Goal: Task Accomplishment & Management: Use online tool/utility

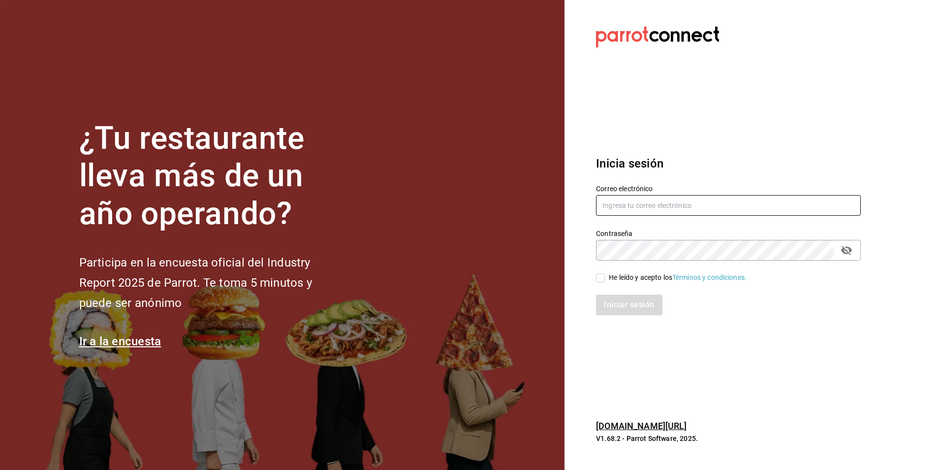
type input "[PERSON_NAME][EMAIL_ADDRESS][DOMAIN_NAME]"
click at [604, 276] on input "He leído y acepto los Términos y condiciones." at bounding box center [600, 277] width 9 height 9
checkbox input "true"
click at [639, 298] on button "Iniciar sesión" at bounding box center [629, 304] width 67 height 21
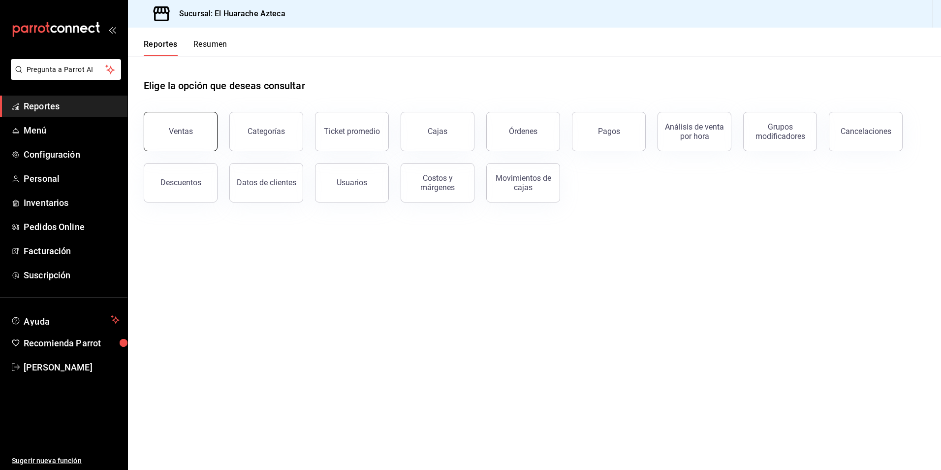
click at [185, 134] on div "Ventas" at bounding box center [181, 131] width 24 height 9
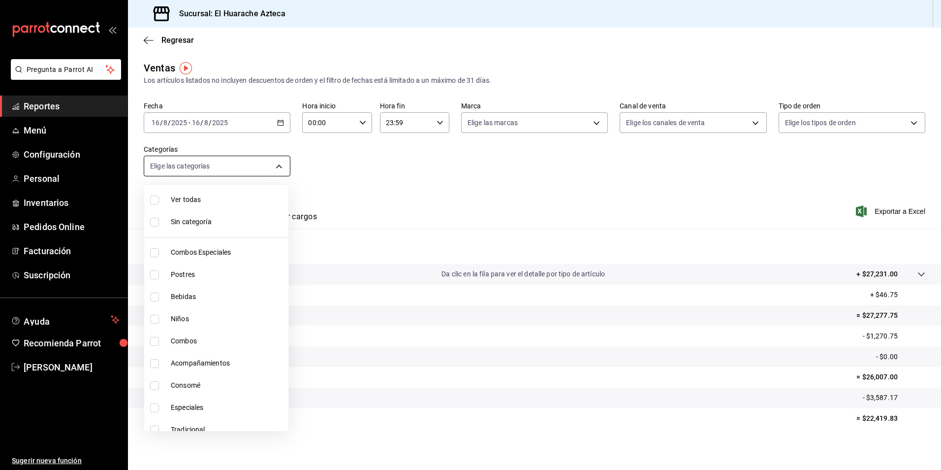
click at [276, 164] on body "Pregunta a Parrot AI Reportes Menú Configuración Personal Inventarios Pedidos O…" at bounding box center [470, 235] width 941 height 470
click at [467, 186] on div at bounding box center [470, 235] width 941 height 470
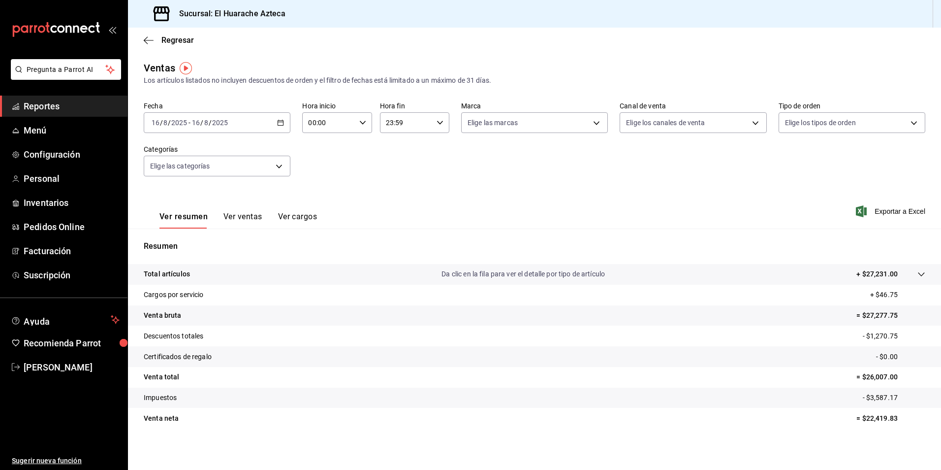
click at [244, 216] on button "Ver ventas" at bounding box center [242, 220] width 39 height 17
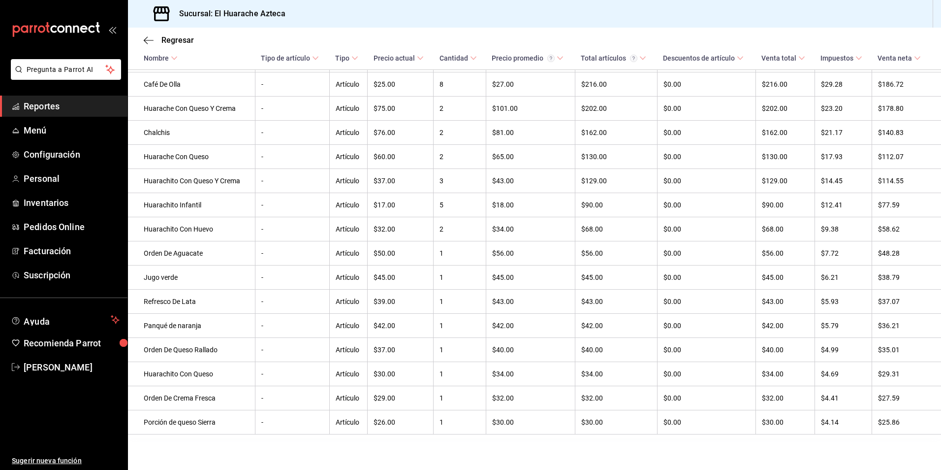
scroll to position [649, 0]
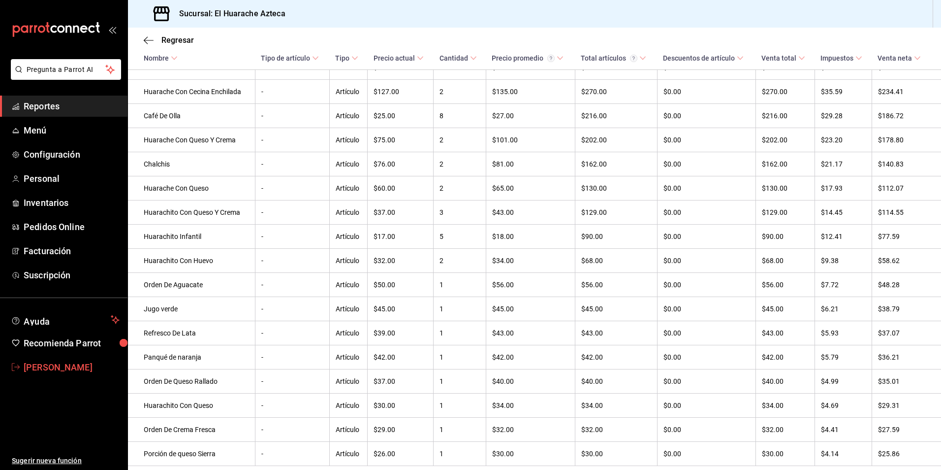
click at [37, 370] on span "Amalia P" at bounding box center [72, 366] width 96 height 13
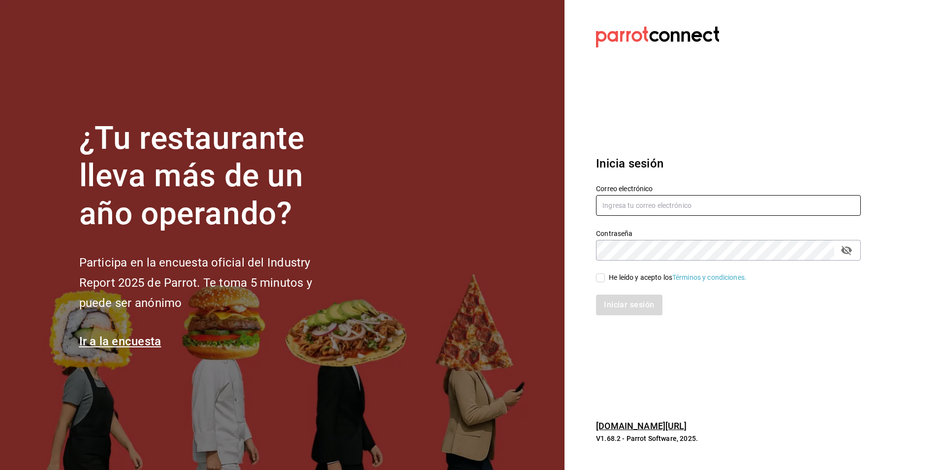
type input "[PERSON_NAME][EMAIL_ADDRESS][DOMAIN_NAME]"
